Goal: Information Seeking & Learning: Learn about a topic

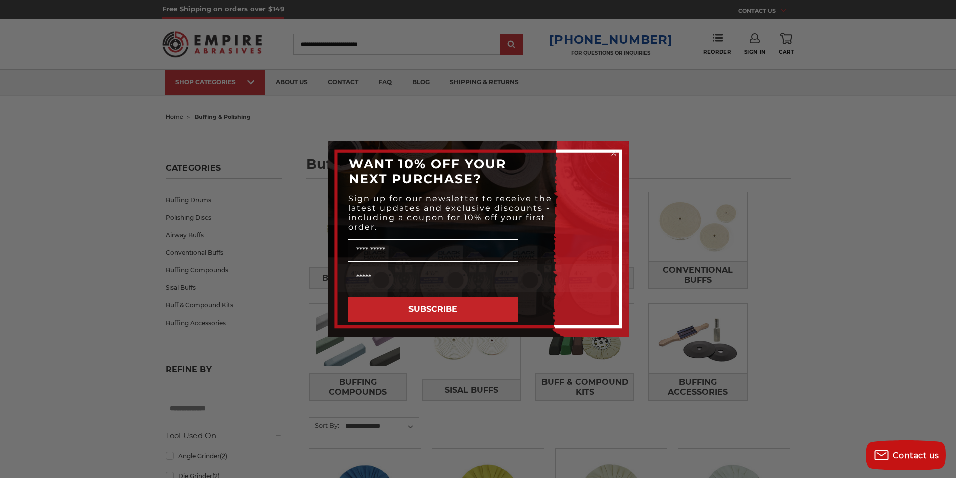
click at [614, 152] on circle "Close dialog" at bounding box center [614, 154] width 10 height 10
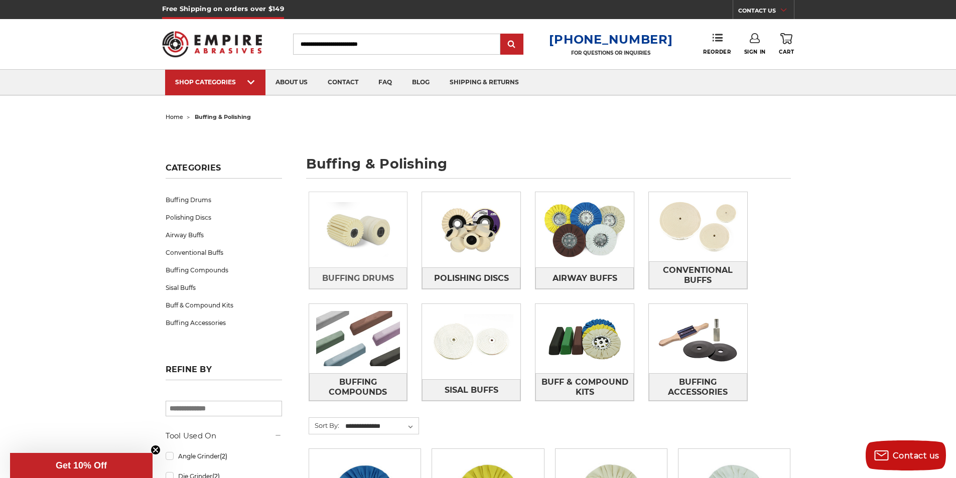
click at [352, 244] on img at bounding box center [358, 229] width 98 height 69
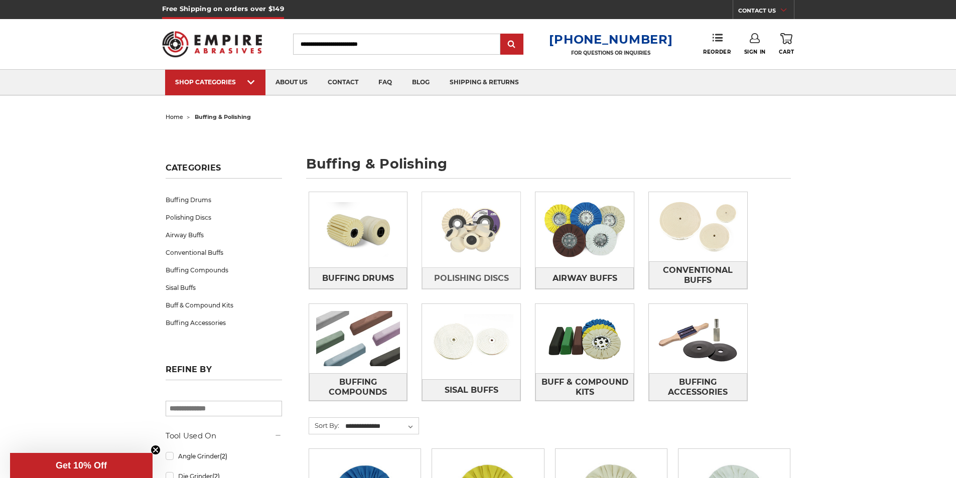
click at [496, 240] on img at bounding box center [471, 229] width 98 height 69
click at [581, 258] on img at bounding box center [584, 229] width 98 height 69
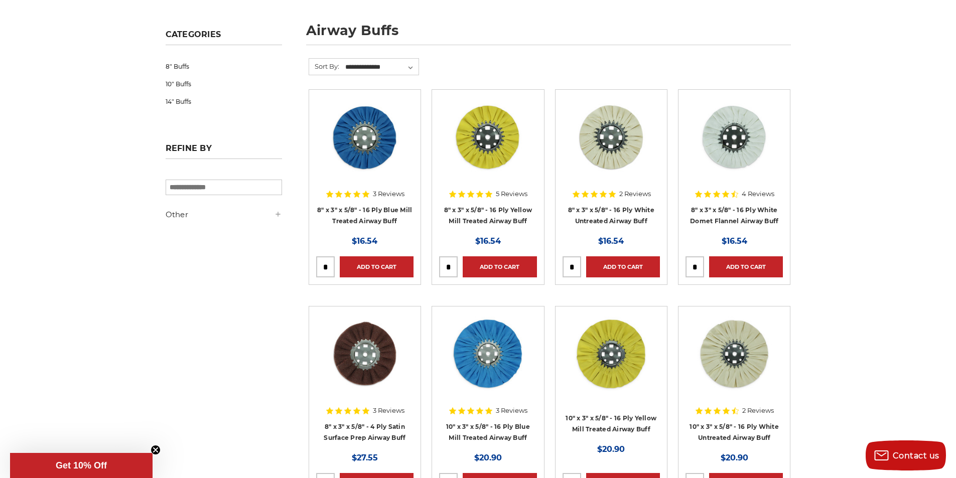
scroll to position [100, 0]
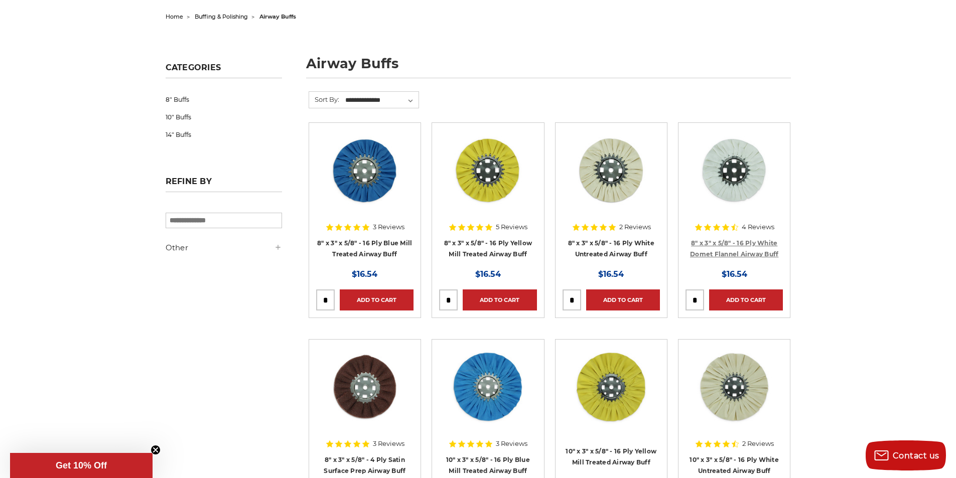
click at [699, 255] on link "8" x 3" x 5/8" - 16 Ply White Domet Flannel Airway Buff" at bounding box center [734, 248] width 88 height 19
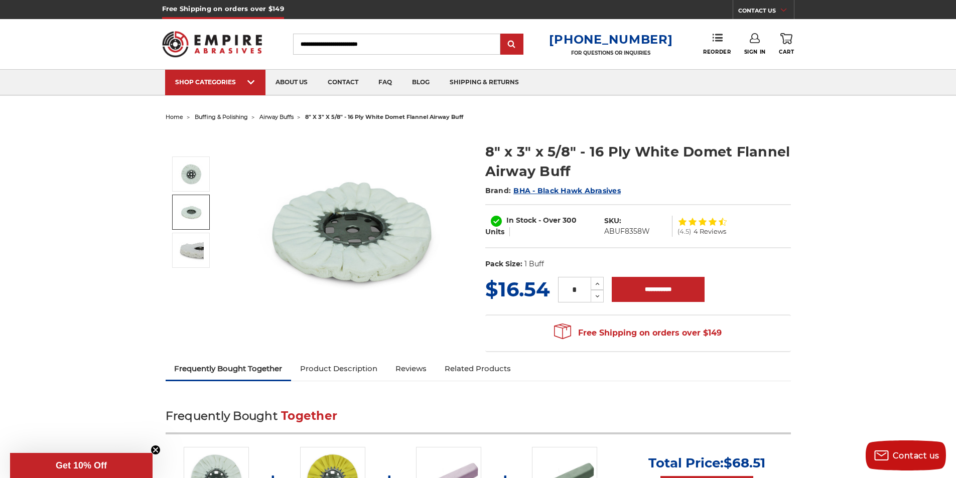
click at [193, 211] on img at bounding box center [191, 212] width 25 height 25
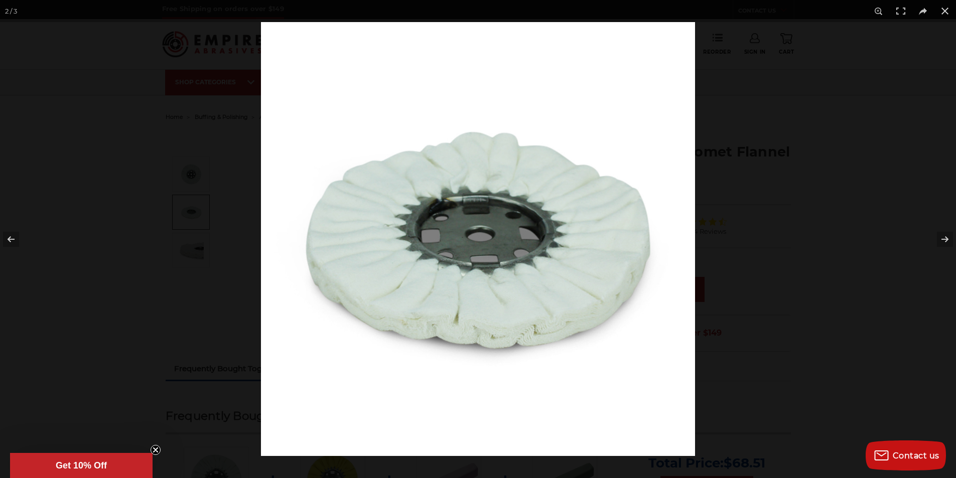
click at [198, 252] on div at bounding box center [478, 239] width 956 height 478
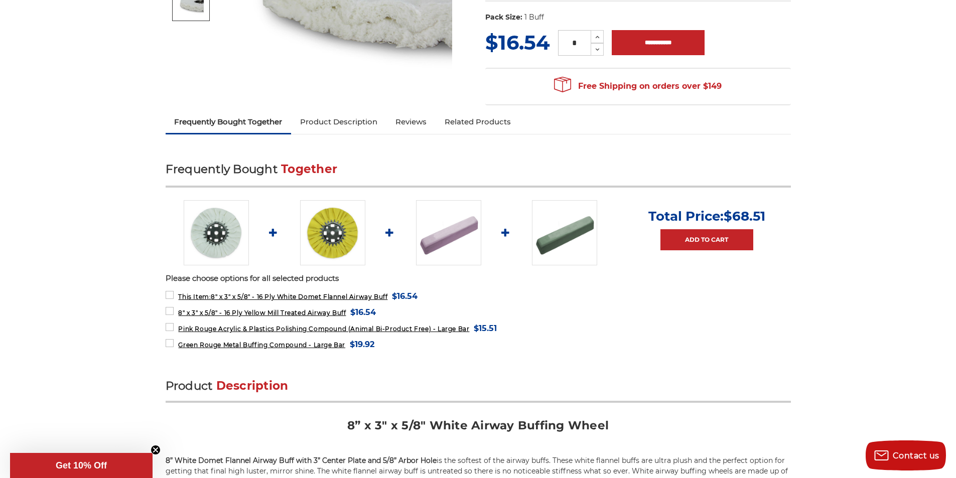
scroll to position [251, 0]
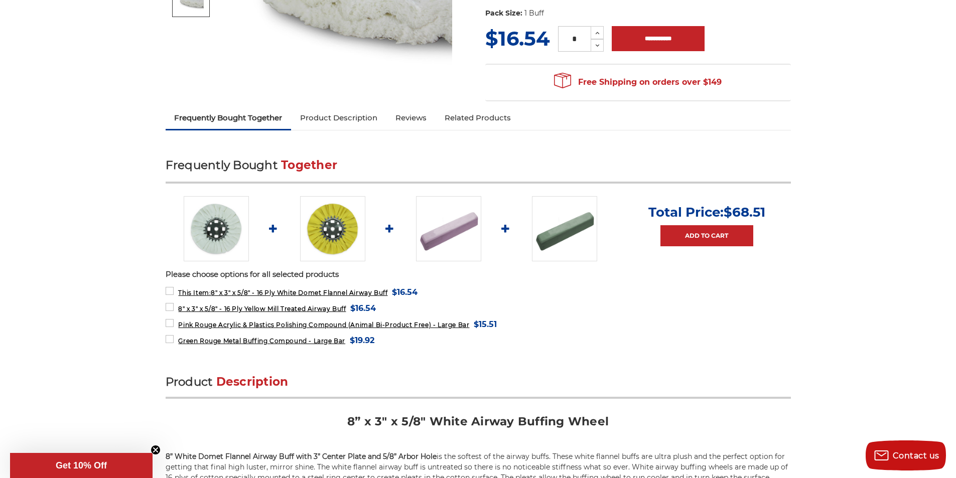
click at [453, 232] on img at bounding box center [448, 228] width 65 height 65
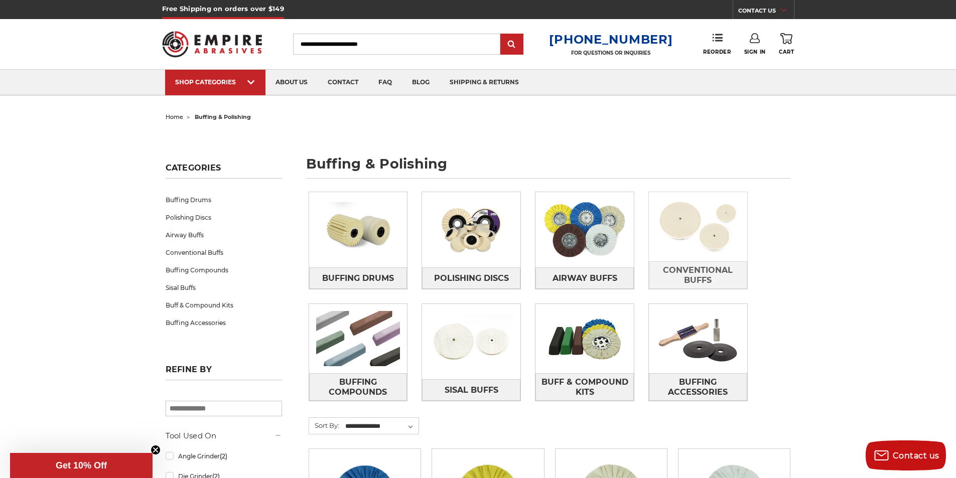
click at [690, 236] on img at bounding box center [698, 226] width 98 height 69
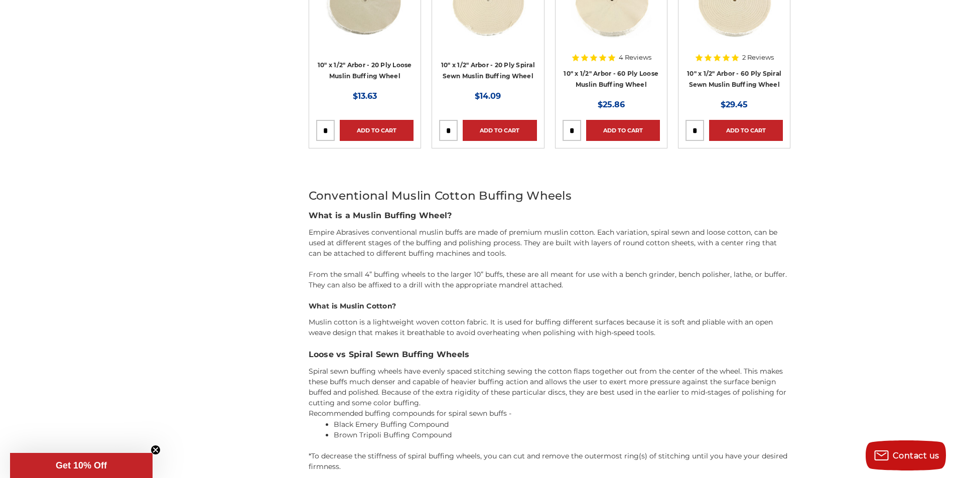
scroll to position [1003, 0]
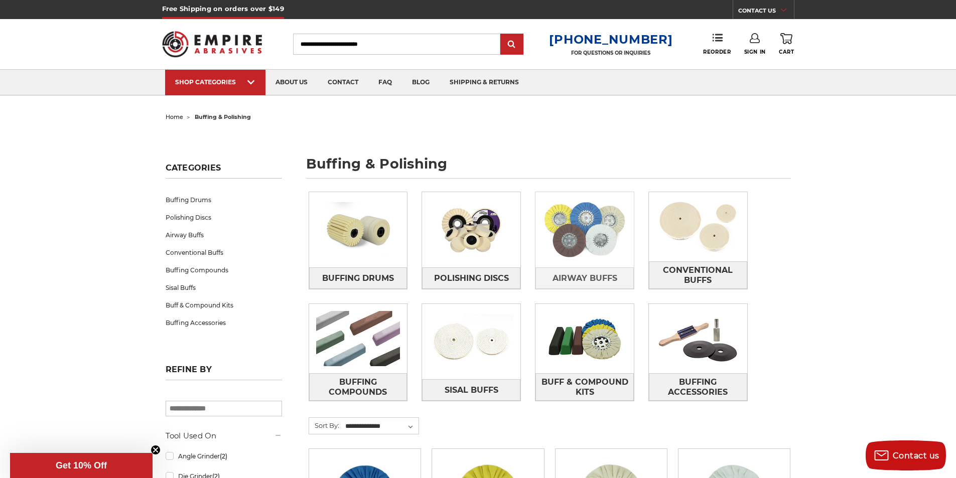
click at [565, 226] on img at bounding box center [584, 229] width 98 height 69
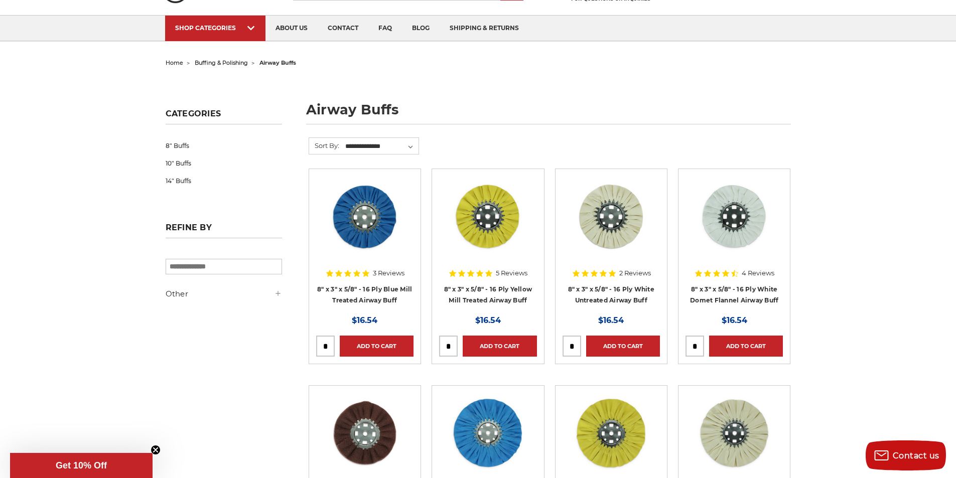
scroll to position [50, 0]
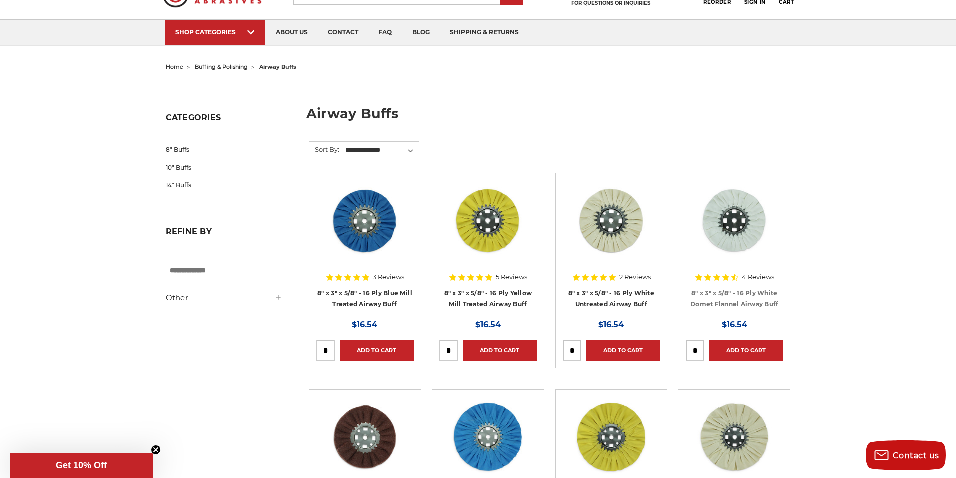
click at [723, 292] on link "8" x 3" x 5/8" - 16 Ply White Domet Flannel Airway Buff" at bounding box center [734, 298] width 88 height 19
